Goal: Task Accomplishment & Management: Use online tool/utility

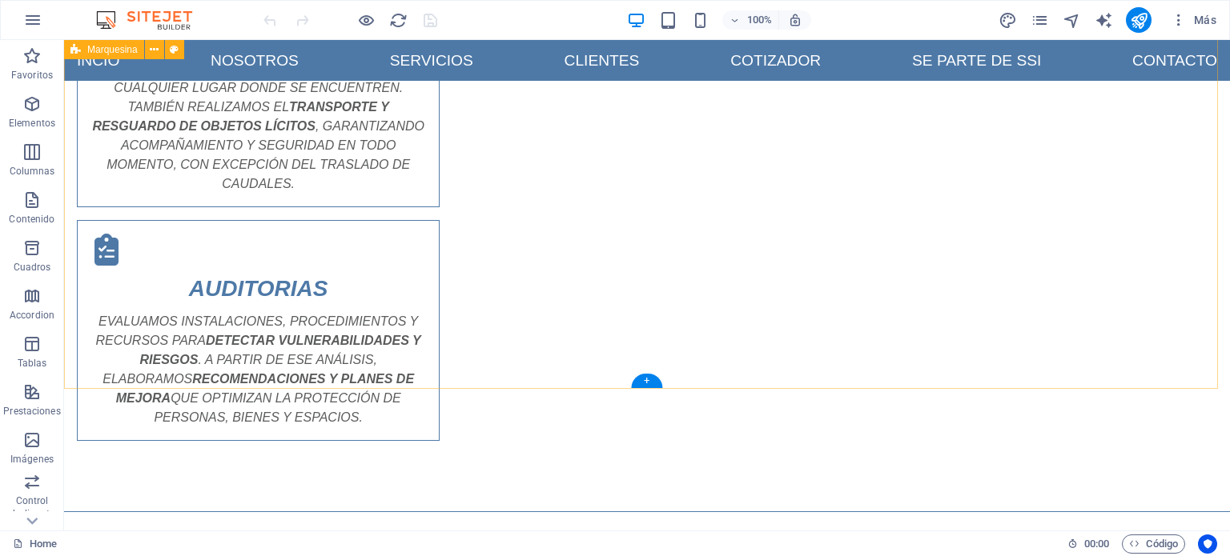
scroll to position [2006, 0]
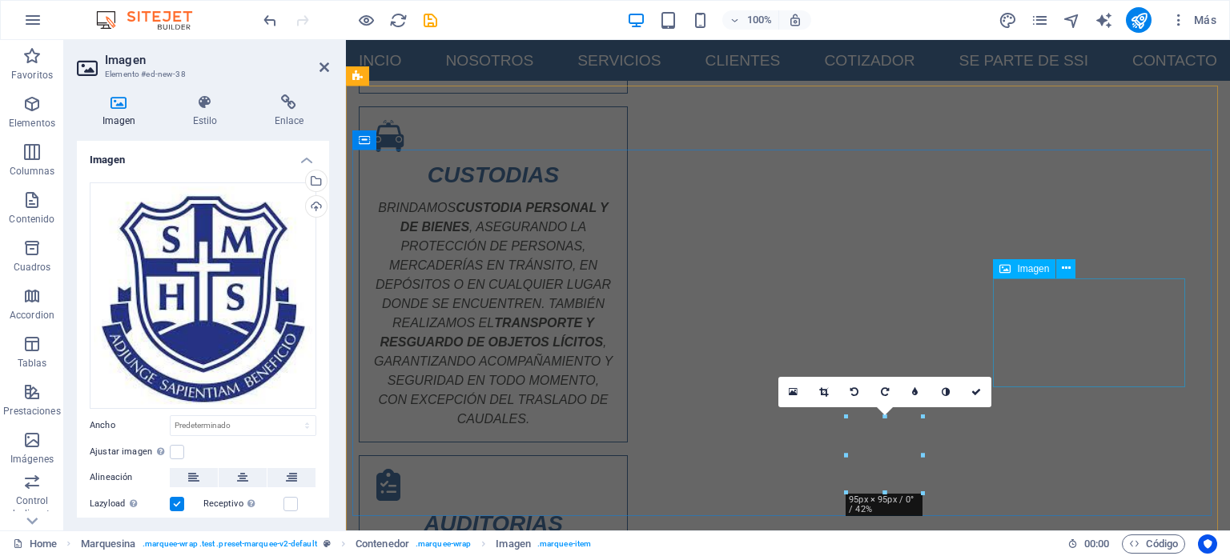
scroll to position [2198, 0]
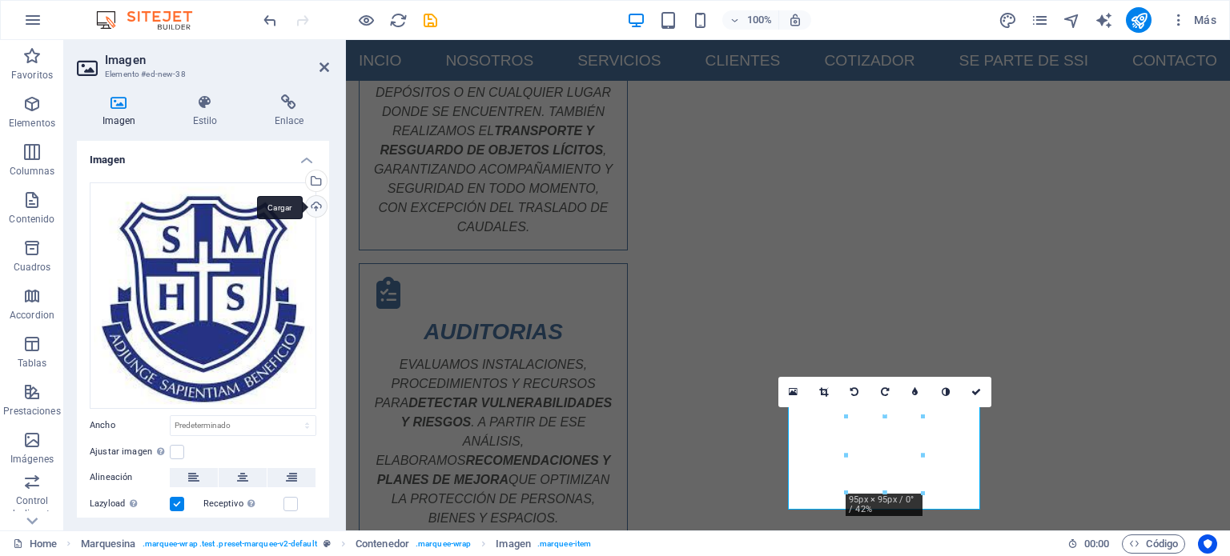
click at [323, 204] on div "Cargar" at bounding box center [315, 208] width 24 height 24
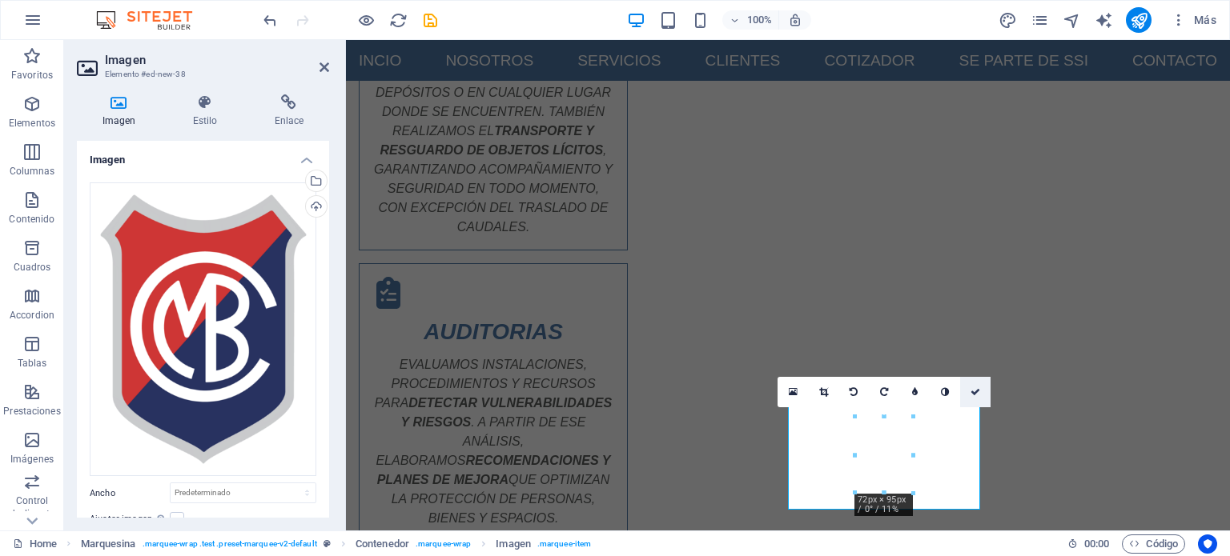
click at [970, 393] on icon at bounding box center [975, 393] width 10 height 10
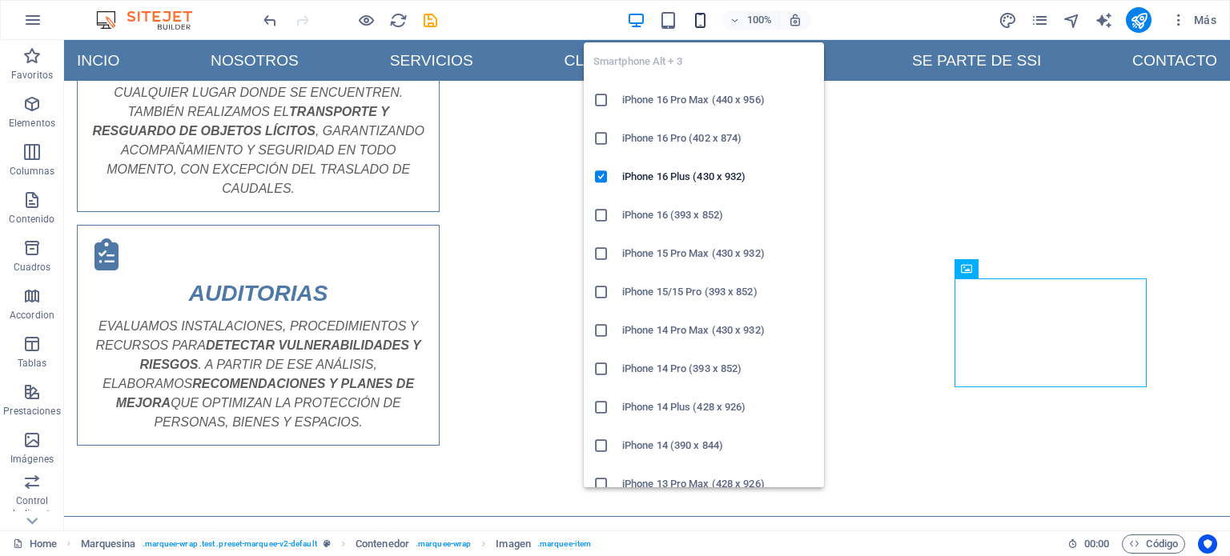
click at [692, 26] on icon "button" at bounding box center [700, 20] width 18 height 18
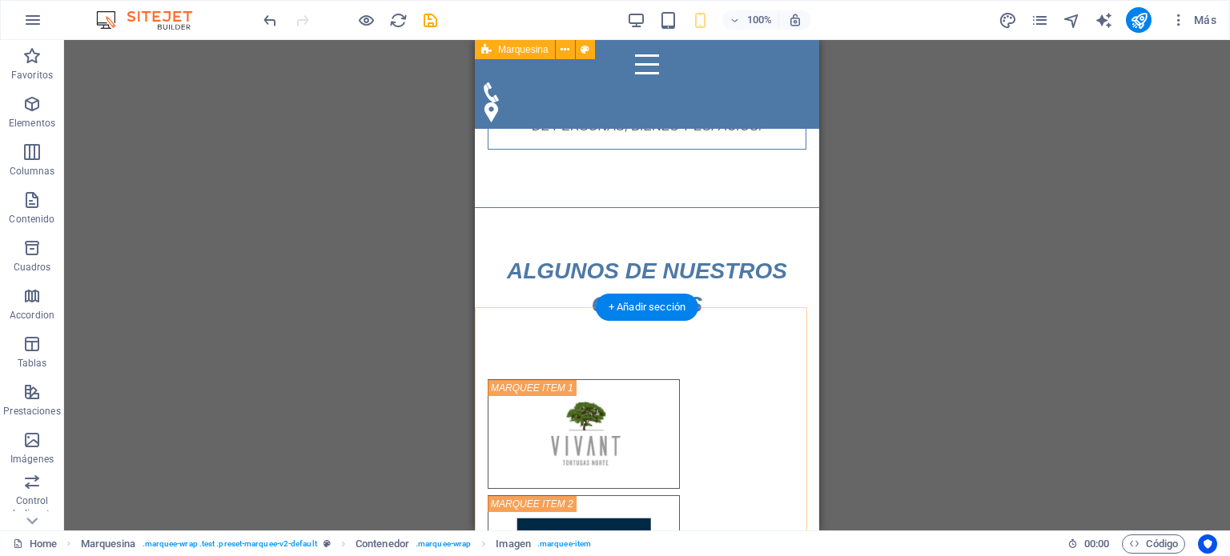
scroll to position [2669, 0]
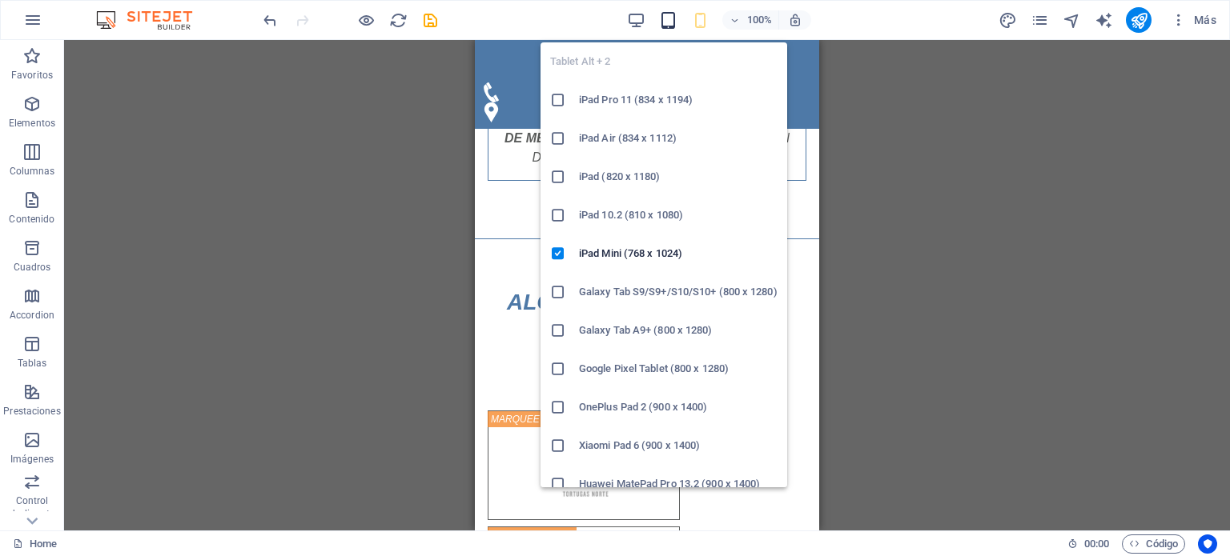
click at [664, 20] on icon "button" at bounding box center [668, 20] width 18 height 18
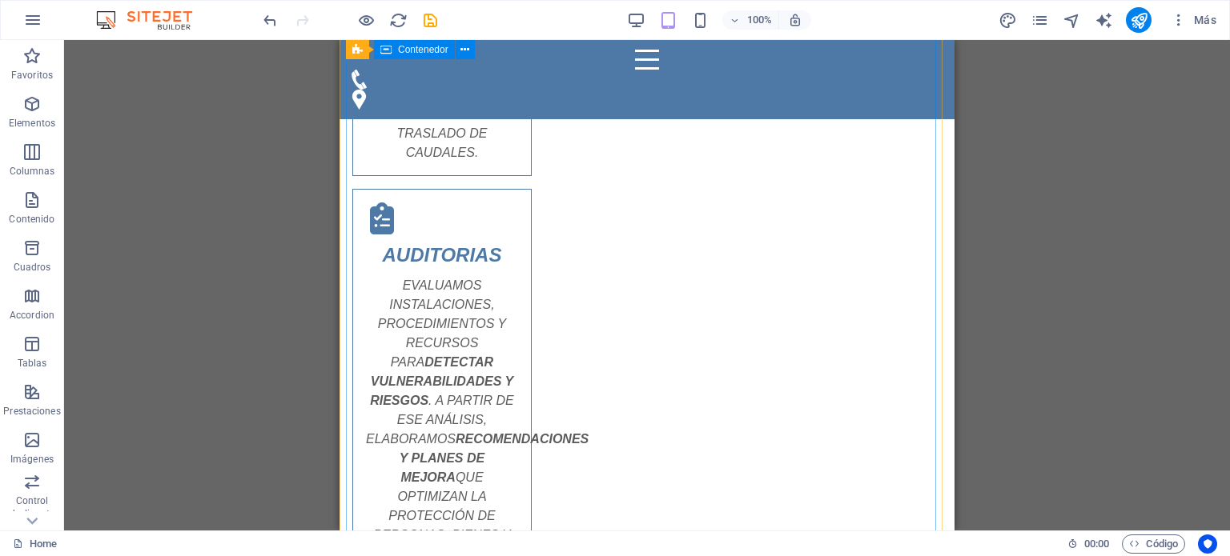
scroll to position [2989, 0]
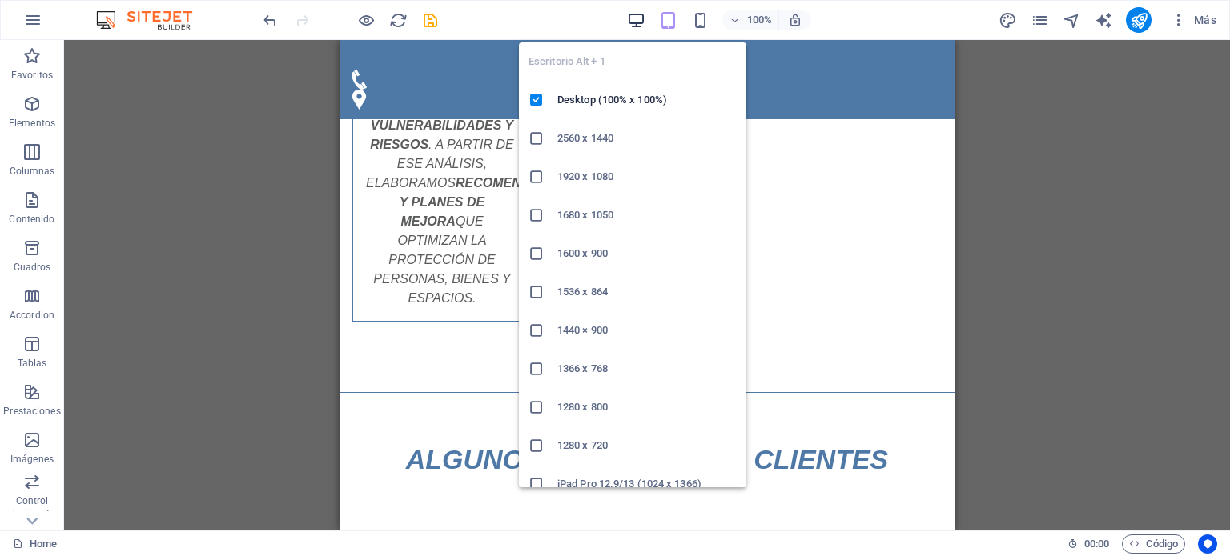
click at [636, 19] on icon "button" at bounding box center [636, 20] width 18 height 18
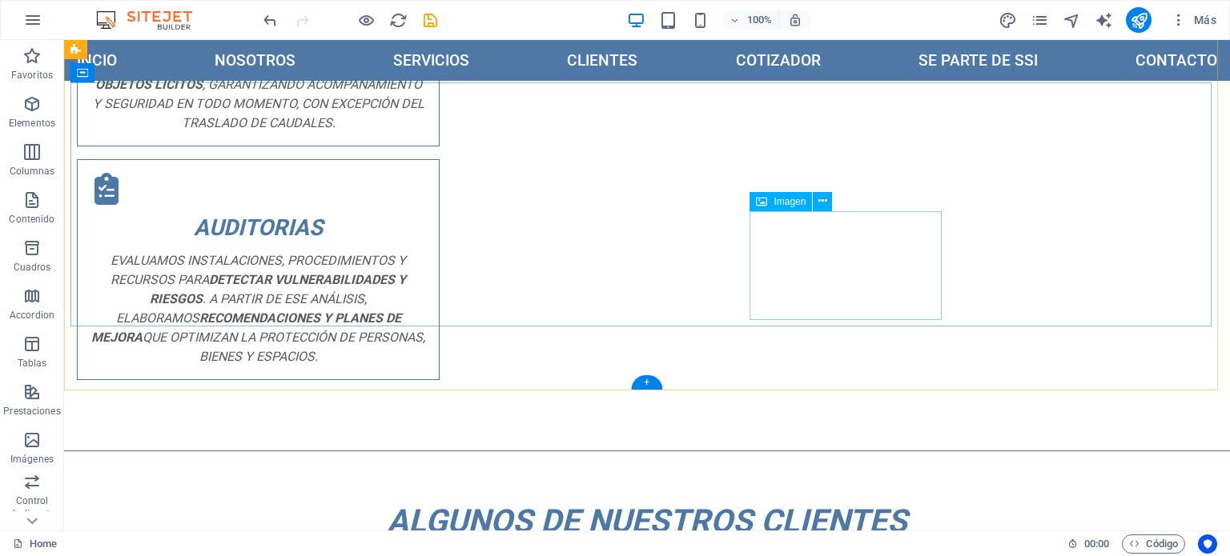
scroll to position [1999, 0]
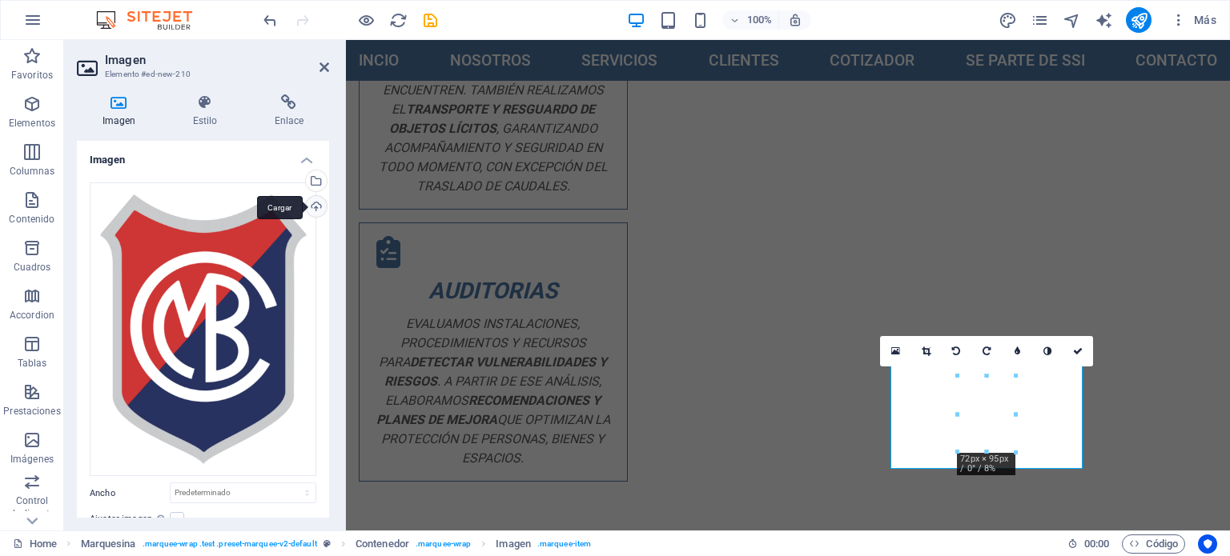
click at [314, 213] on div "Cargar" at bounding box center [315, 208] width 24 height 24
click at [313, 208] on div "Cargar" at bounding box center [315, 208] width 24 height 24
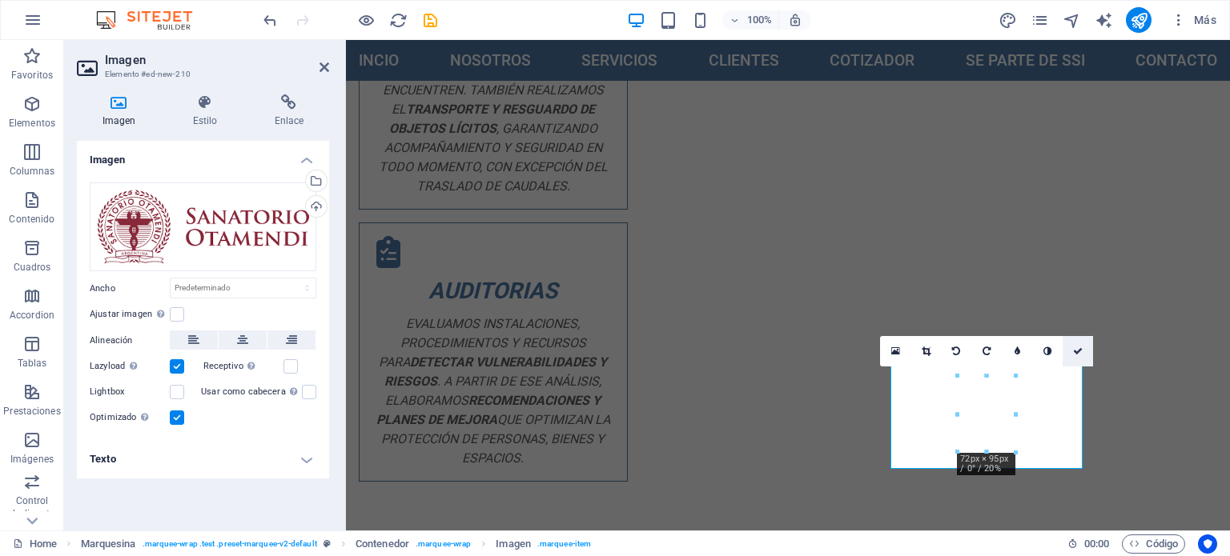
drag, startPoint x: 1075, startPoint y: 352, endPoint x: 1011, endPoint y: 312, distance: 75.1
click at [1075, 352] on icon at bounding box center [1078, 352] width 10 height 10
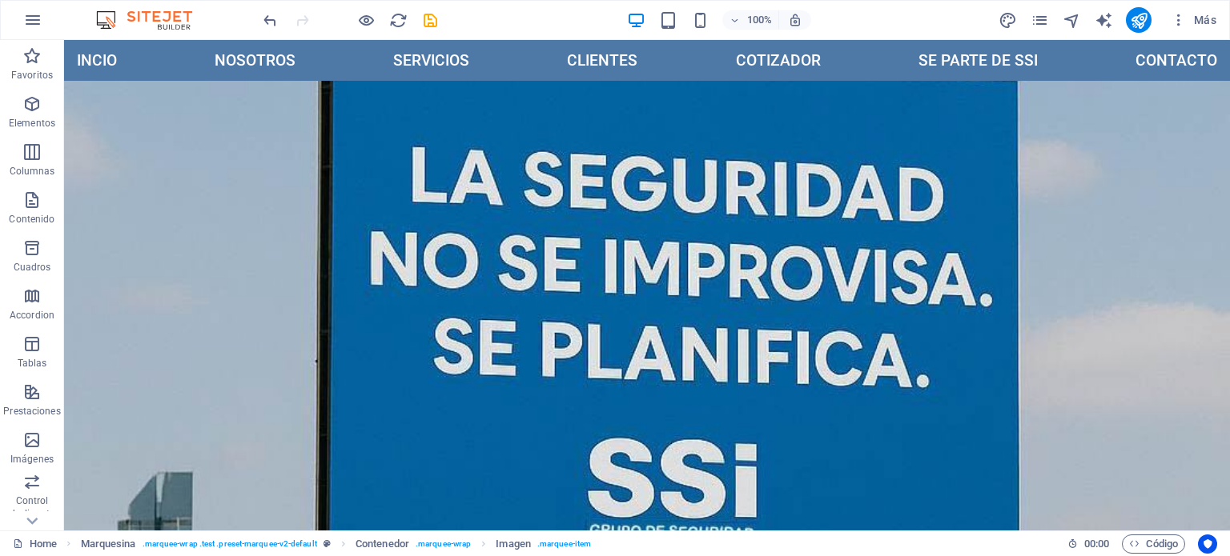
scroll to position [0, 0]
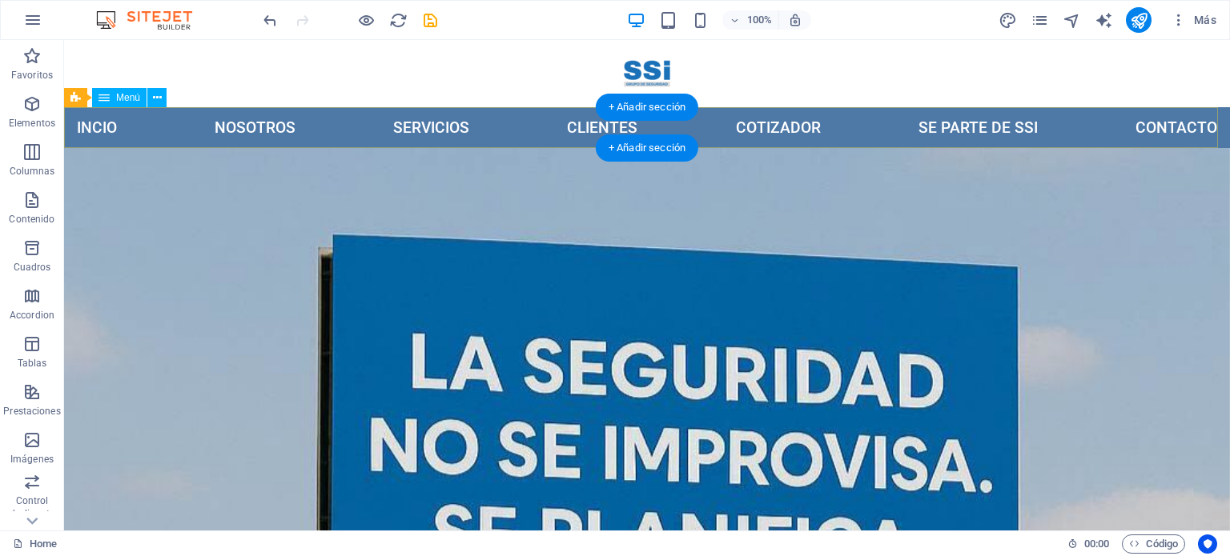
click at [711, 127] on nav "Incio nosotros servicios clientes cotizador se parte de ssi contacto" at bounding box center [647, 127] width 1166 height 41
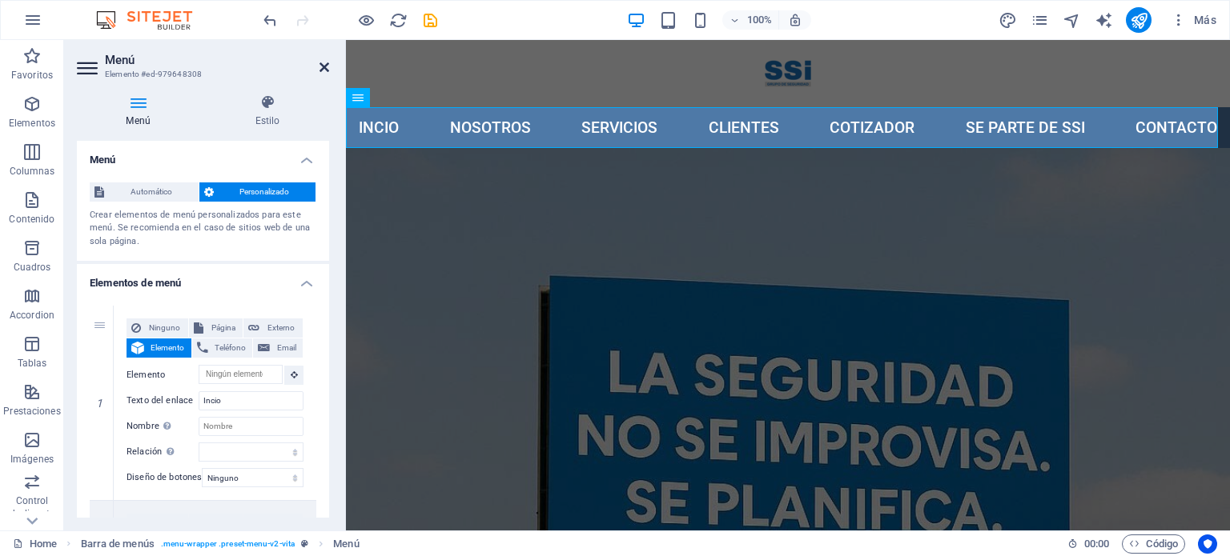
click at [320, 62] on icon at bounding box center [324, 67] width 10 height 13
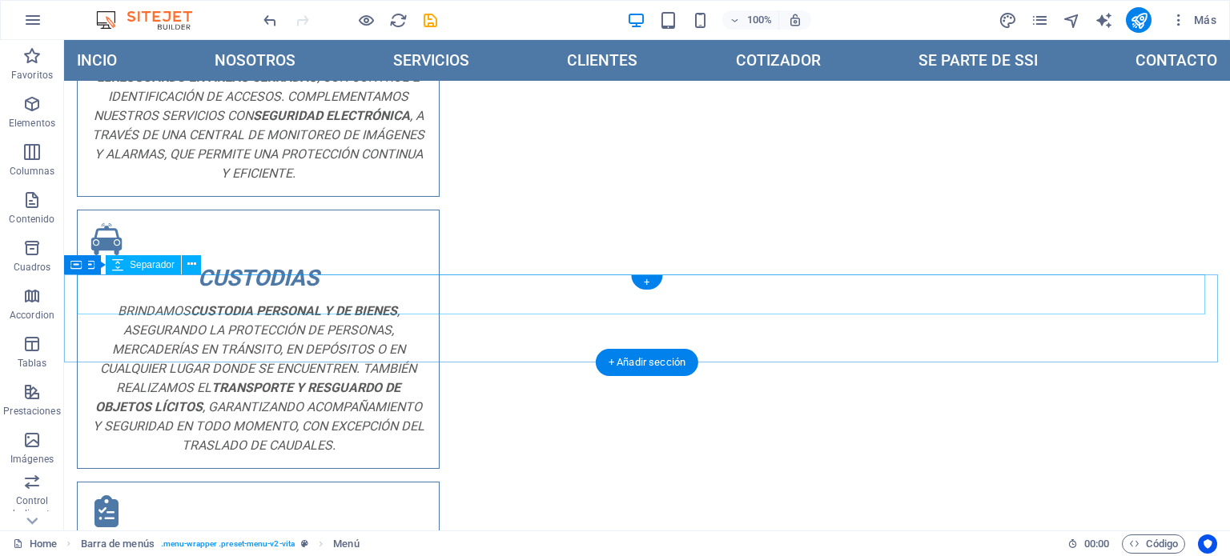
scroll to position [2162, 0]
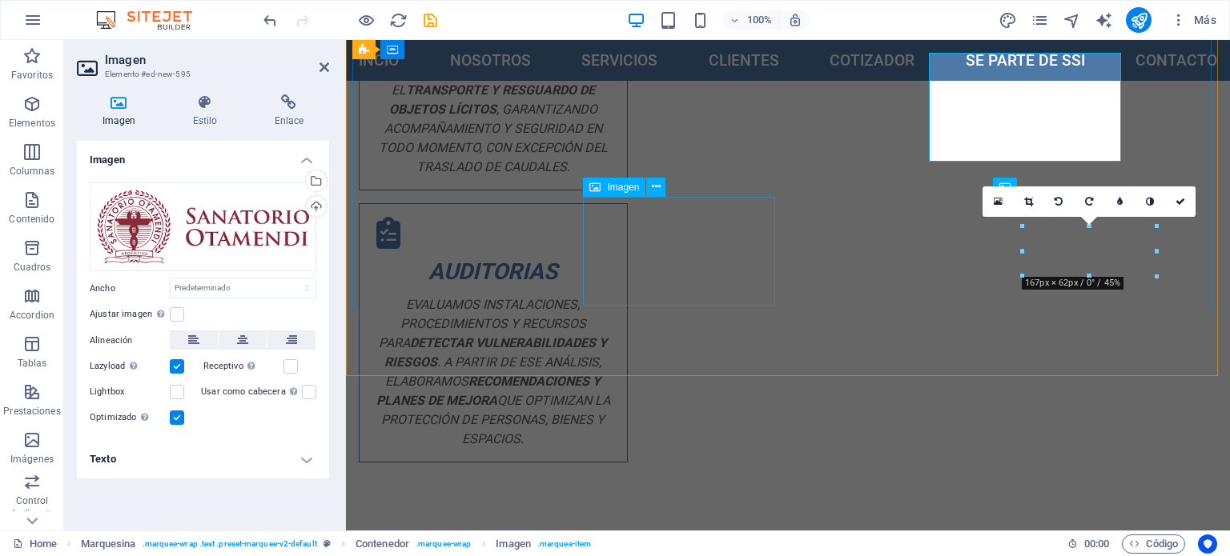
scroll to position [2306, 0]
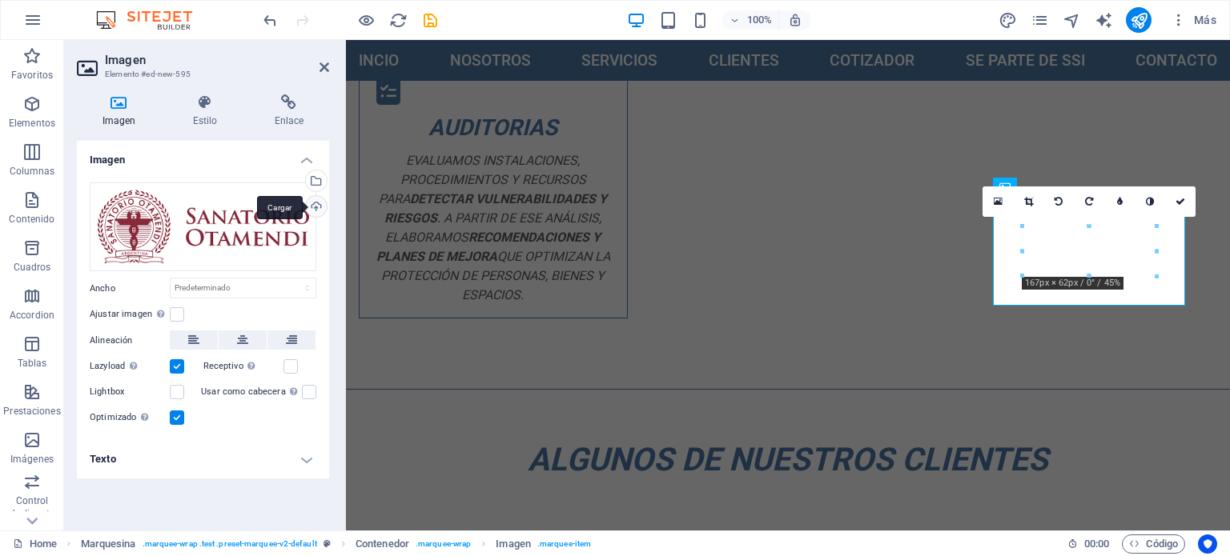
click at [315, 207] on div "Cargar" at bounding box center [315, 208] width 24 height 24
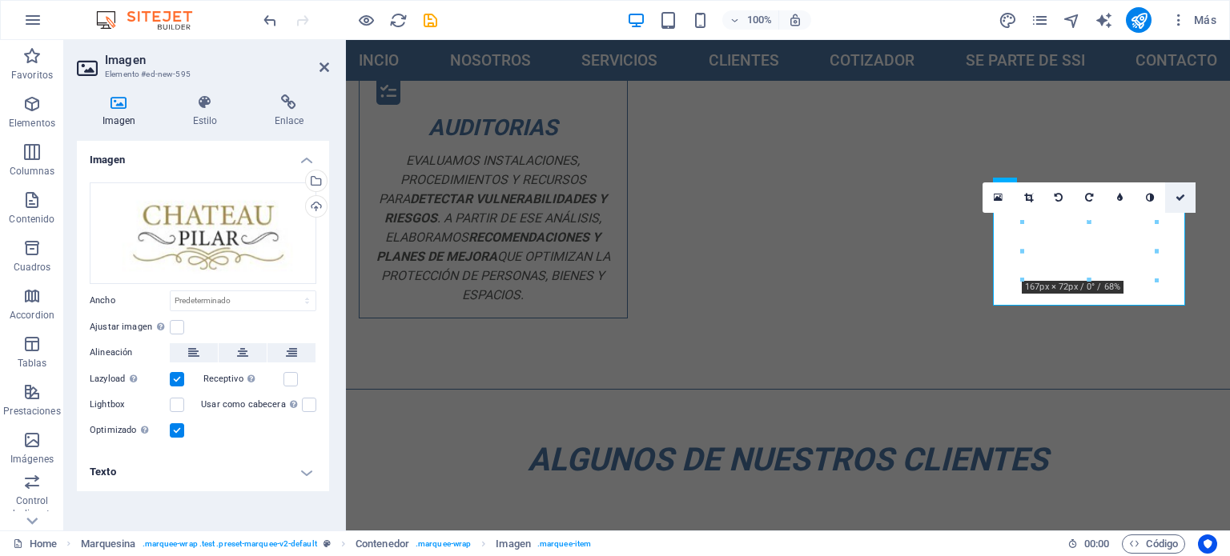
click at [1184, 201] on icon at bounding box center [1180, 198] width 10 height 10
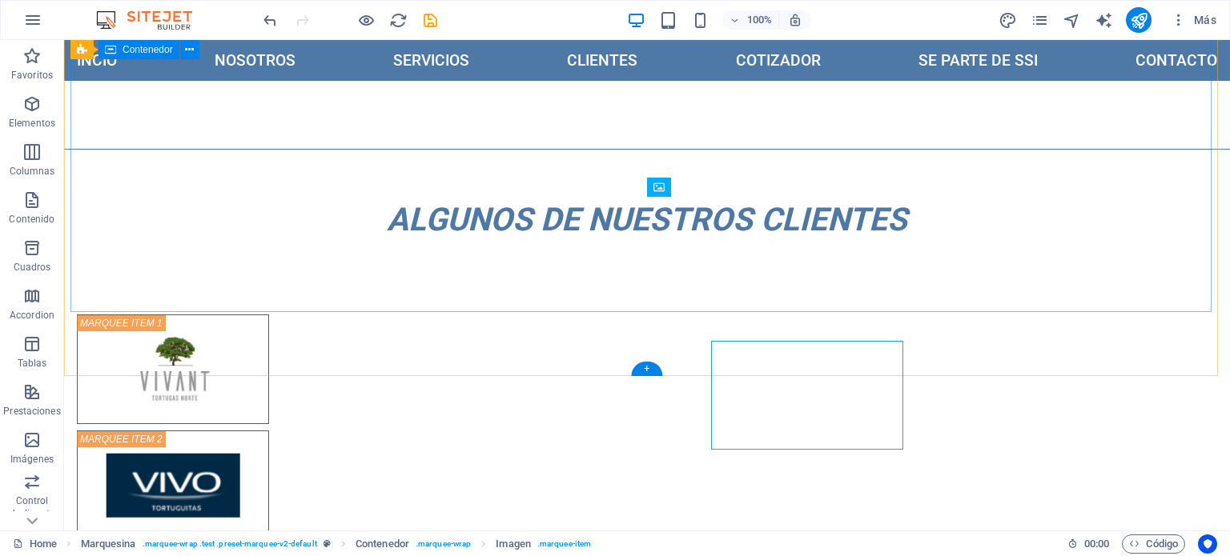
scroll to position [2162, 0]
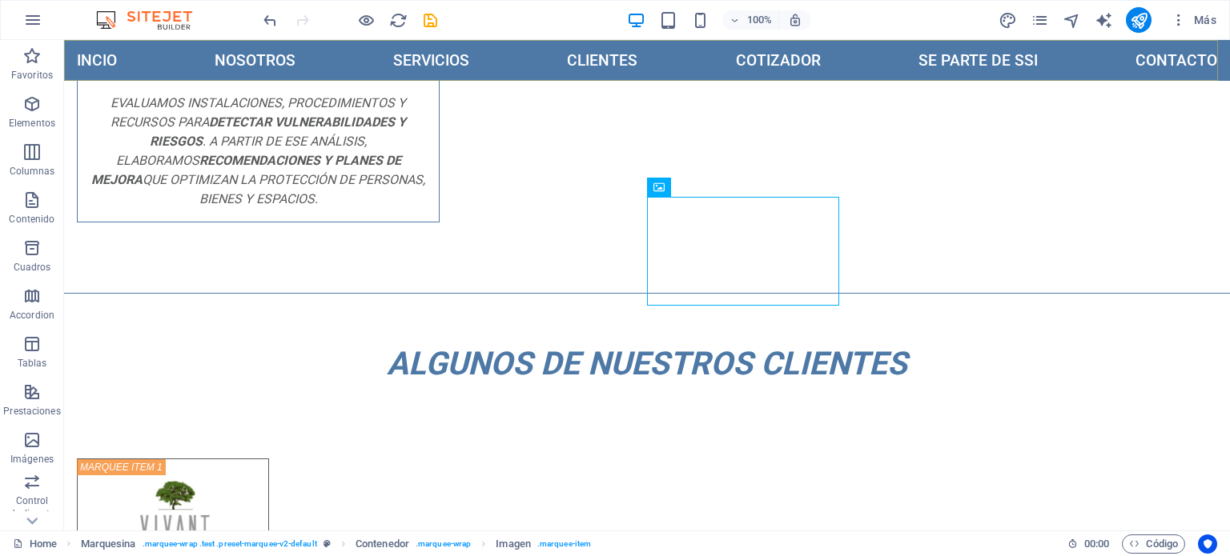
click at [673, 66] on nav "Incio nosotros servicios clientes cotizador se parte de ssi contacto" at bounding box center [647, 60] width 1166 height 41
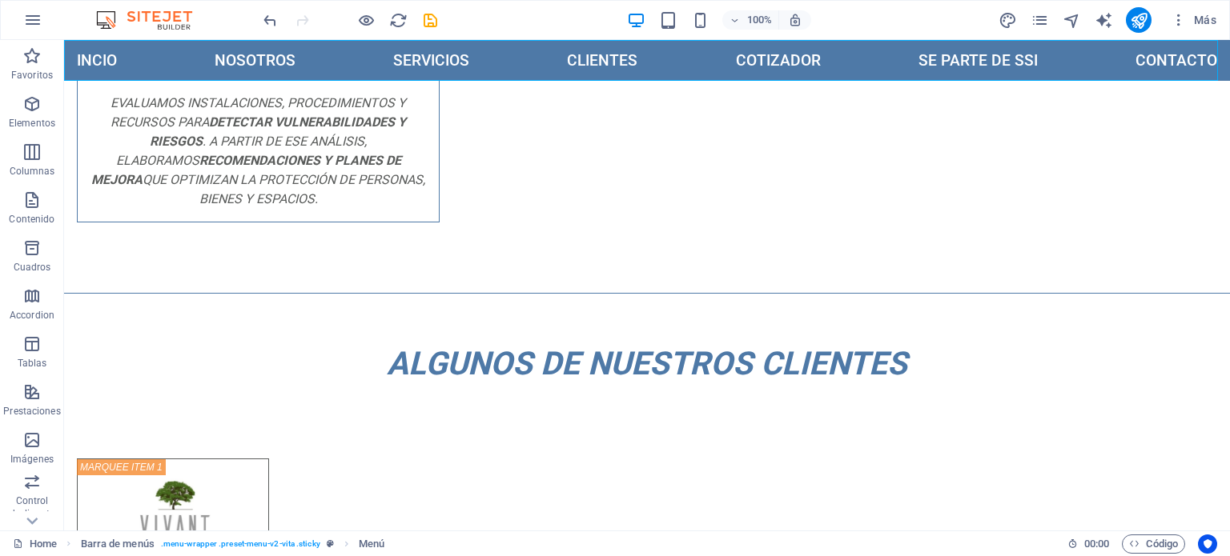
click at [673, 66] on nav "Incio nosotros servicios clientes cotizador se parte de ssi contacto" at bounding box center [647, 60] width 1166 height 41
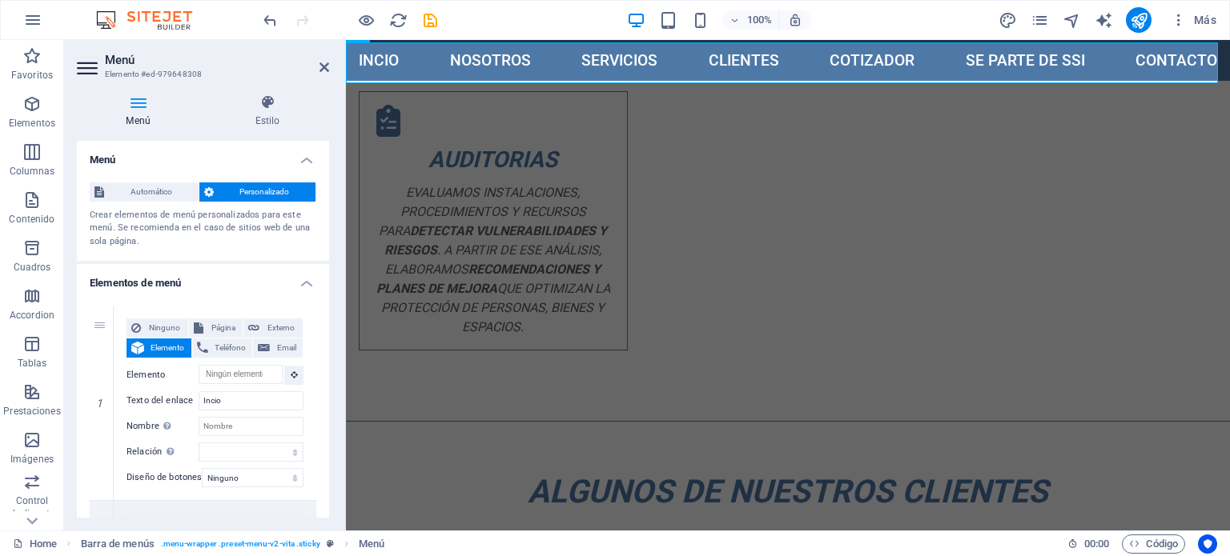
scroll to position [2264, 0]
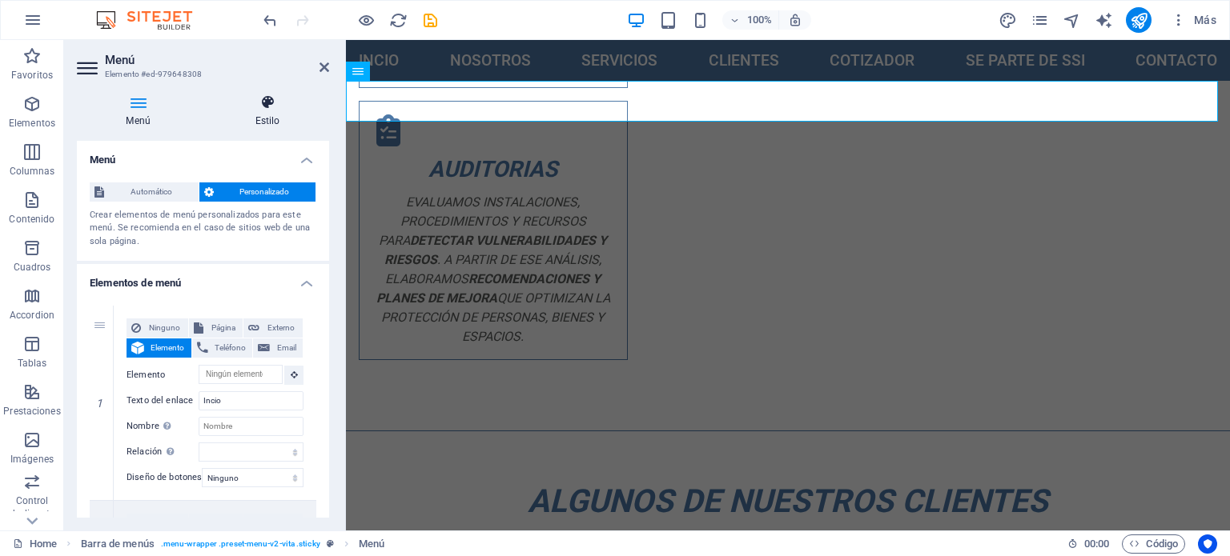
click at [266, 105] on icon at bounding box center [267, 102] width 123 height 16
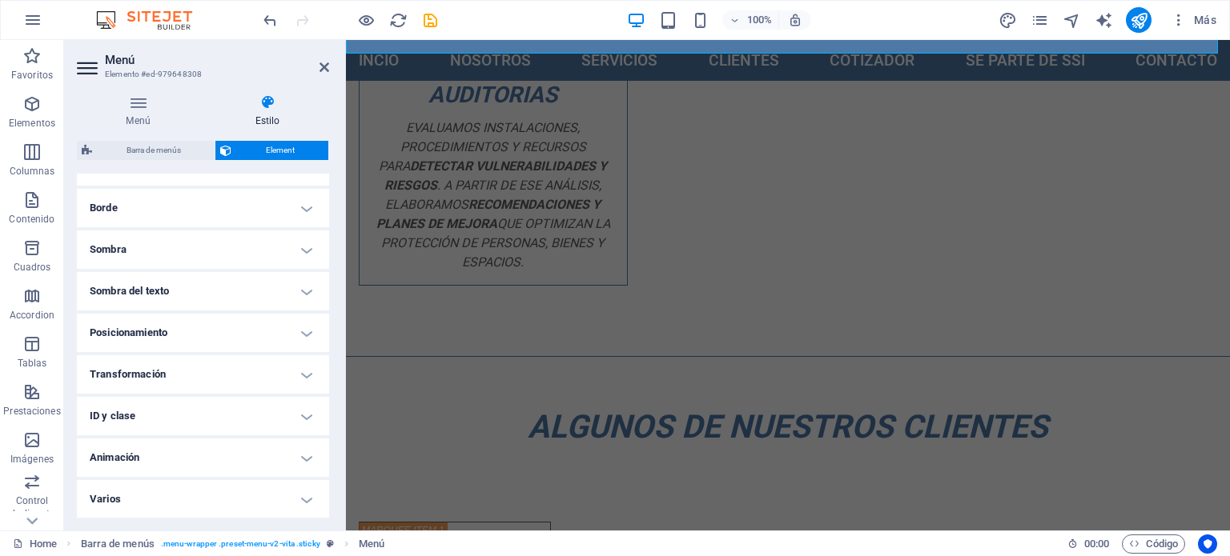
scroll to position [2344, 0]
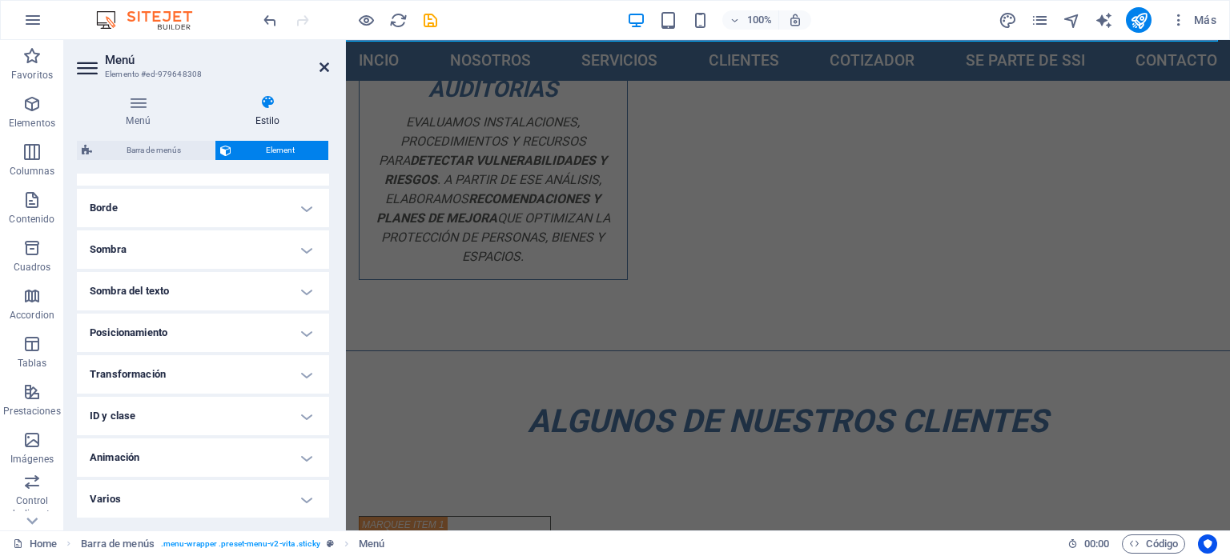
click at [325, 65] on icon at bounding box center [324, 67] width 10 height 13
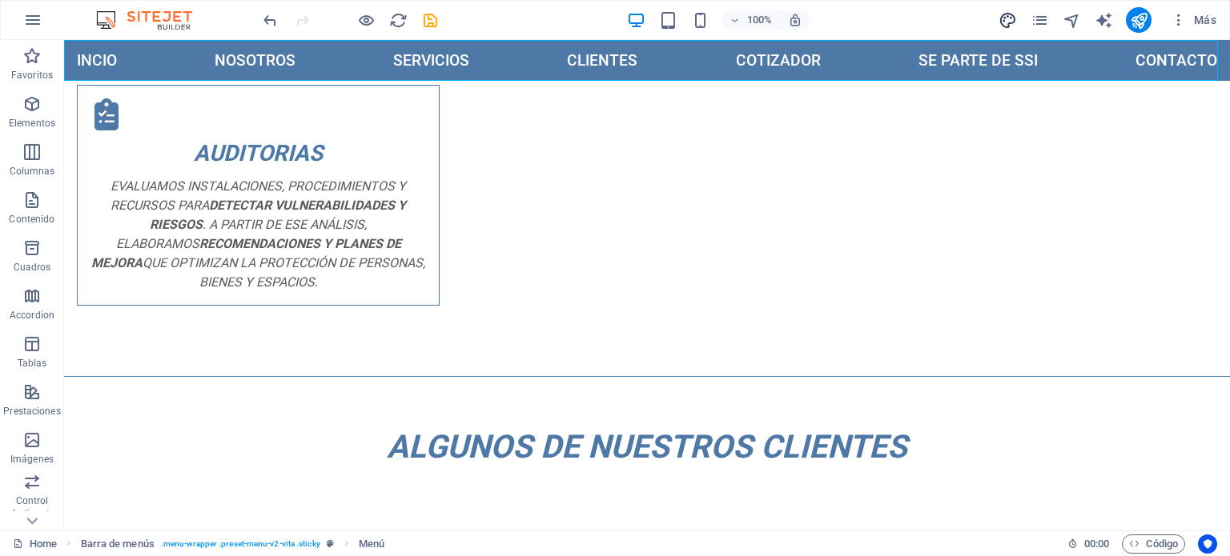
click at [1006, 25] on icon "design" at bounding box center [1007, 20] width 18 height 18
select select "ease-in-out"
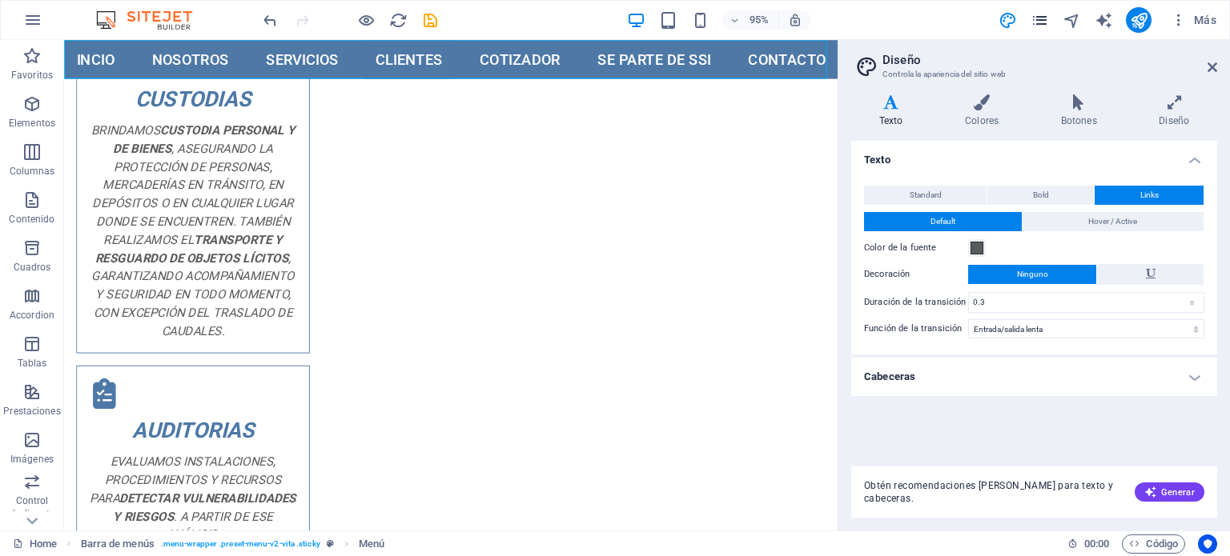
scroll to position [2460, 0]
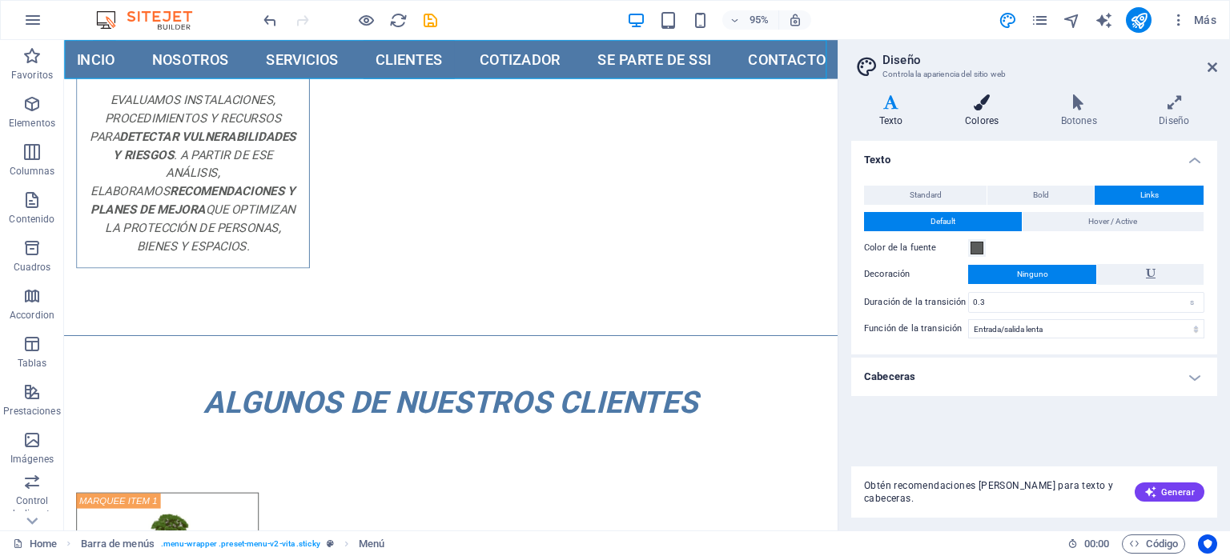
click at [988, 94] on icon at bounding box center [982, 102] width 90 height 16
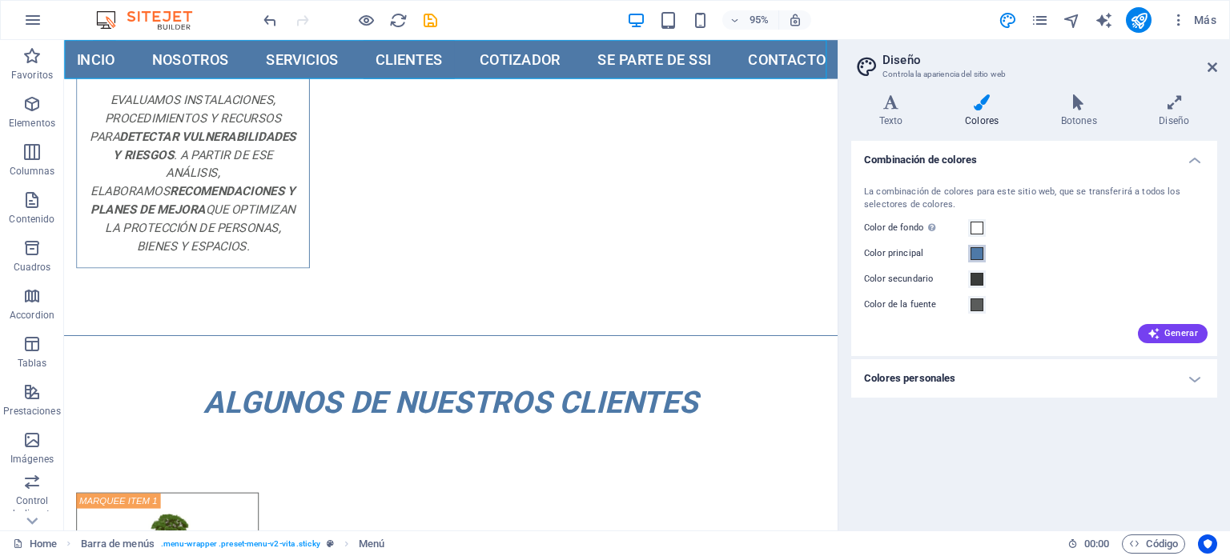
click at [978, 255] on span at bounding box center [976, 253] width 13 height 13
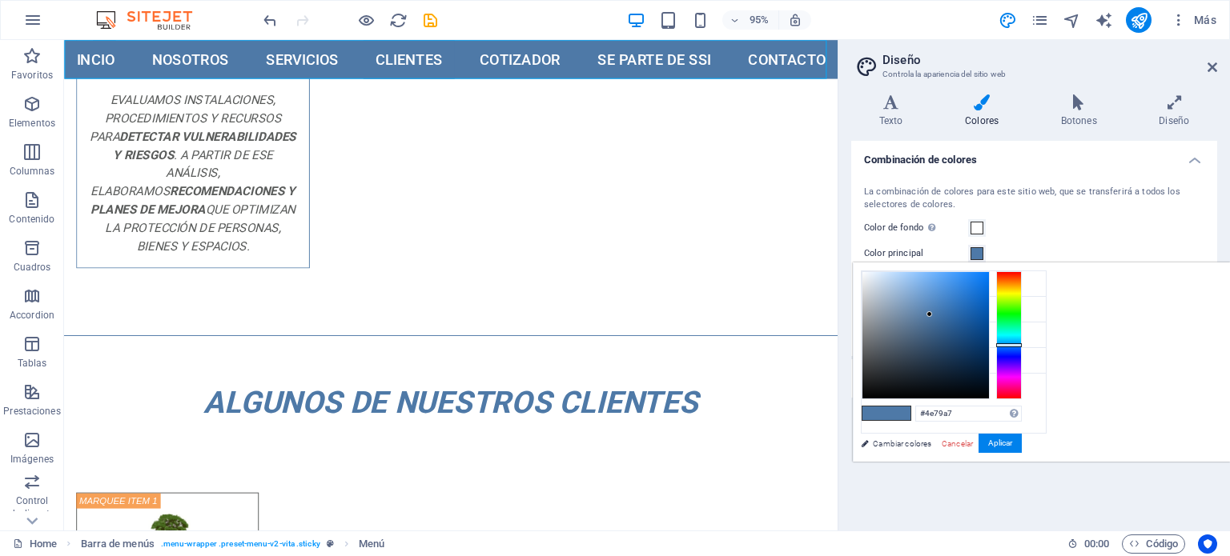
click at [978, 255] on span at bounding box center [976, 253] width 13 height 13
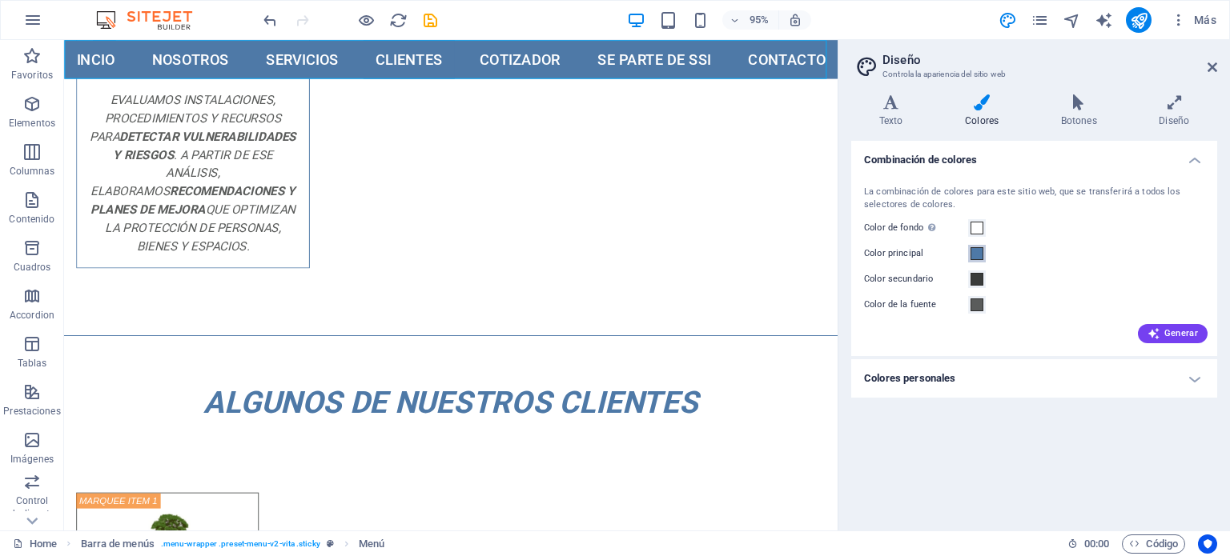
click at [978, 257] on span at bounding box center [976, 253] width 13 height 13
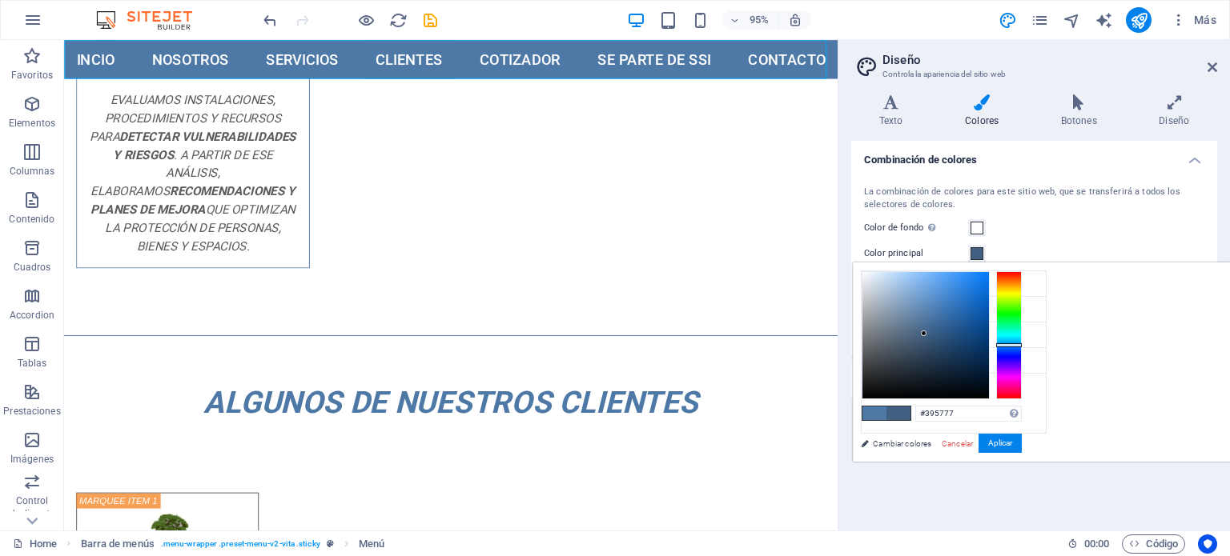
type input "#395676"
drag, startPoint x: 1128, startPoint y: 313, endPoint x: 1127, endPoint y: 339, distance: 25.6
click at [930, 339] on div at bounding box center [927, 339] width 6 height 6
click at [1022, 444] on button "Aplicar" at bounding box center [999, 443] width 43 height 19
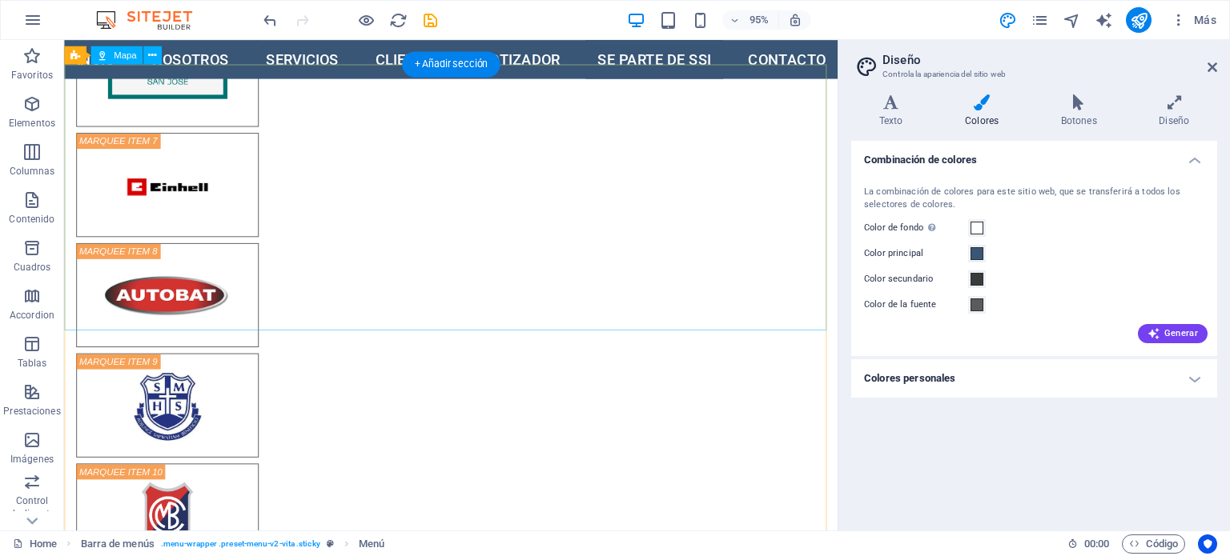
scroll to position [3563, 0]
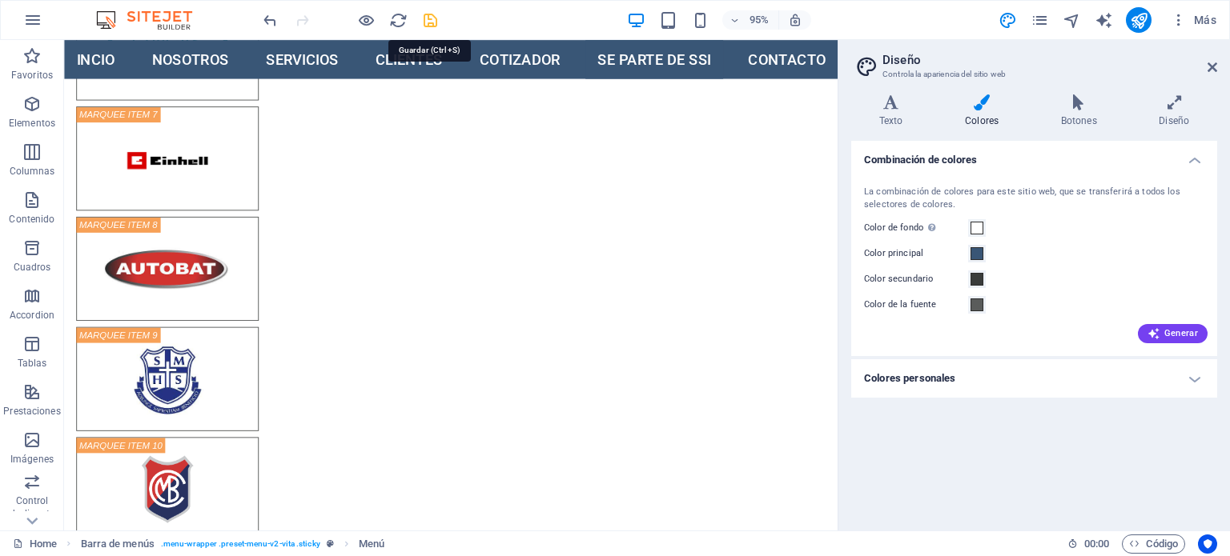
click at [421, 16] on icon "save" at bounding box center [430, 20] width 18 height 18
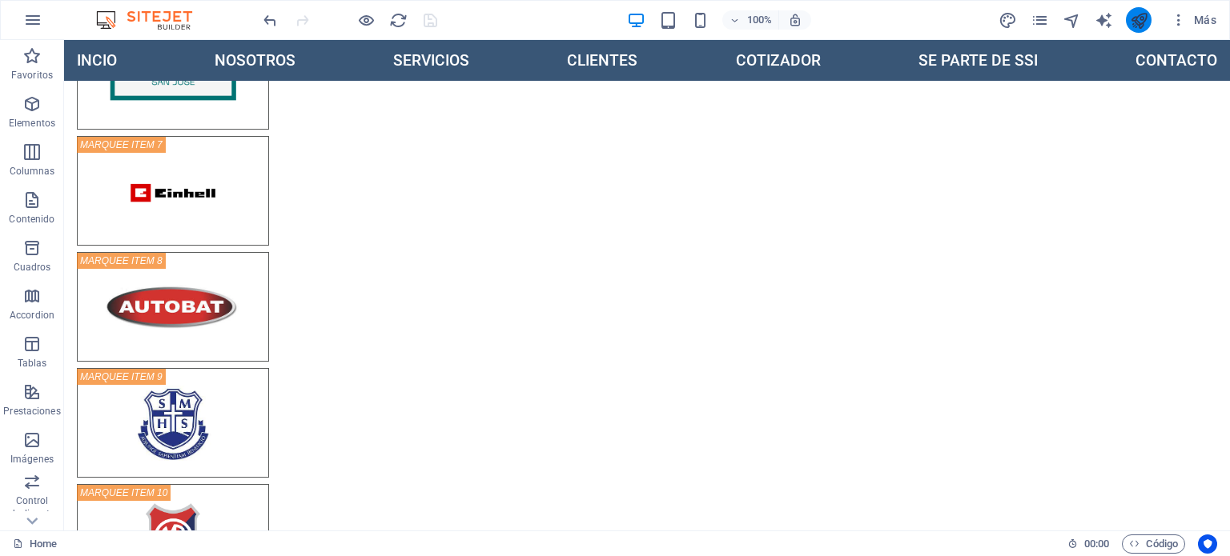
click at [1133, 20] on icon "publish" at bounding box center [1139, 20] width 18 height 18
